Goal: Information Seeking & Learning: Learn about a topic

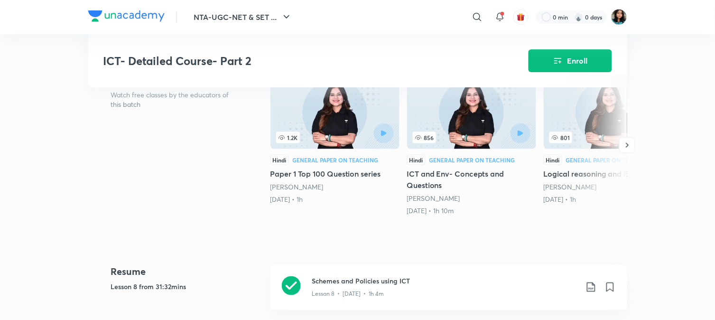
scroll to position [285, 0]
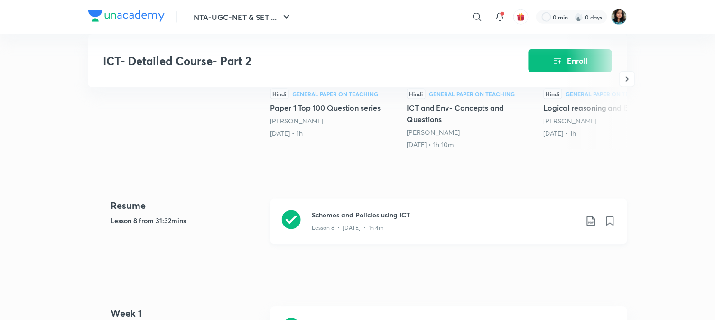
click at [292, 207] on div "Schemes and Policies using ICT Lesson 8 • [DATE] • 1h 4m" at bounding box center [448, 221] width 357 height 45
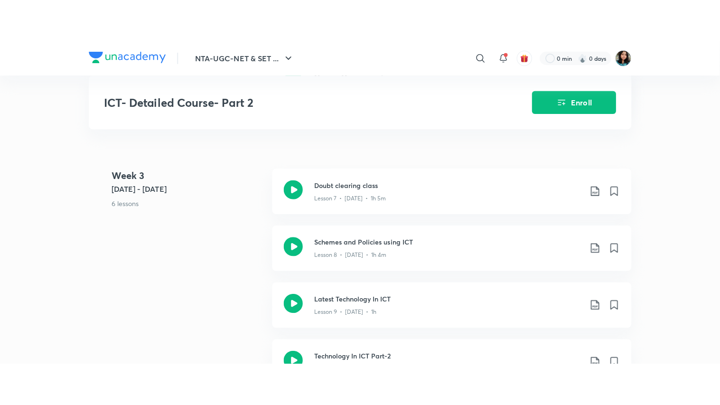
scroll to position [913, 0]
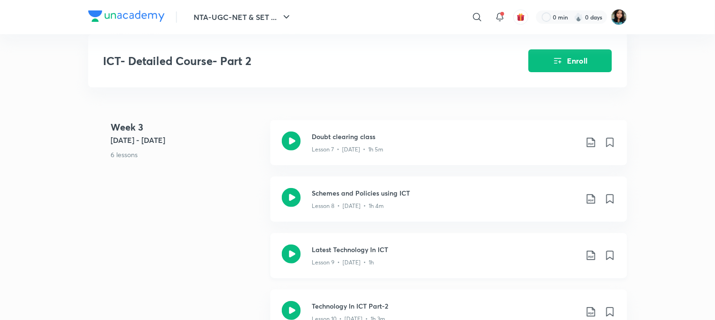
click at [293, 244] on icon at bounding box center [291, 253] width 19 height 19
